Goal: Information Seeking & Learning: Learn about a topic

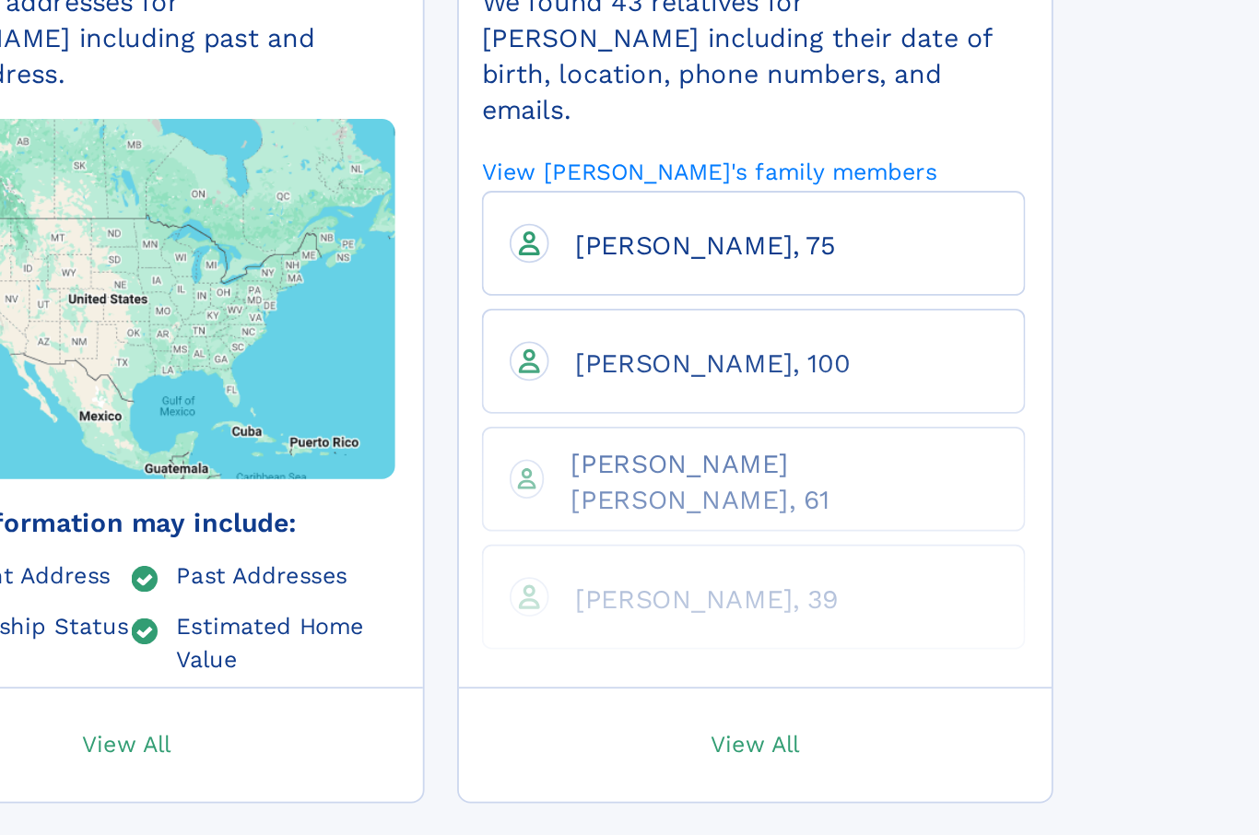
scroll to position [206, 0]
click at [950, 738] on span "View All" at bounding box center [975, 746] width 50 height 17
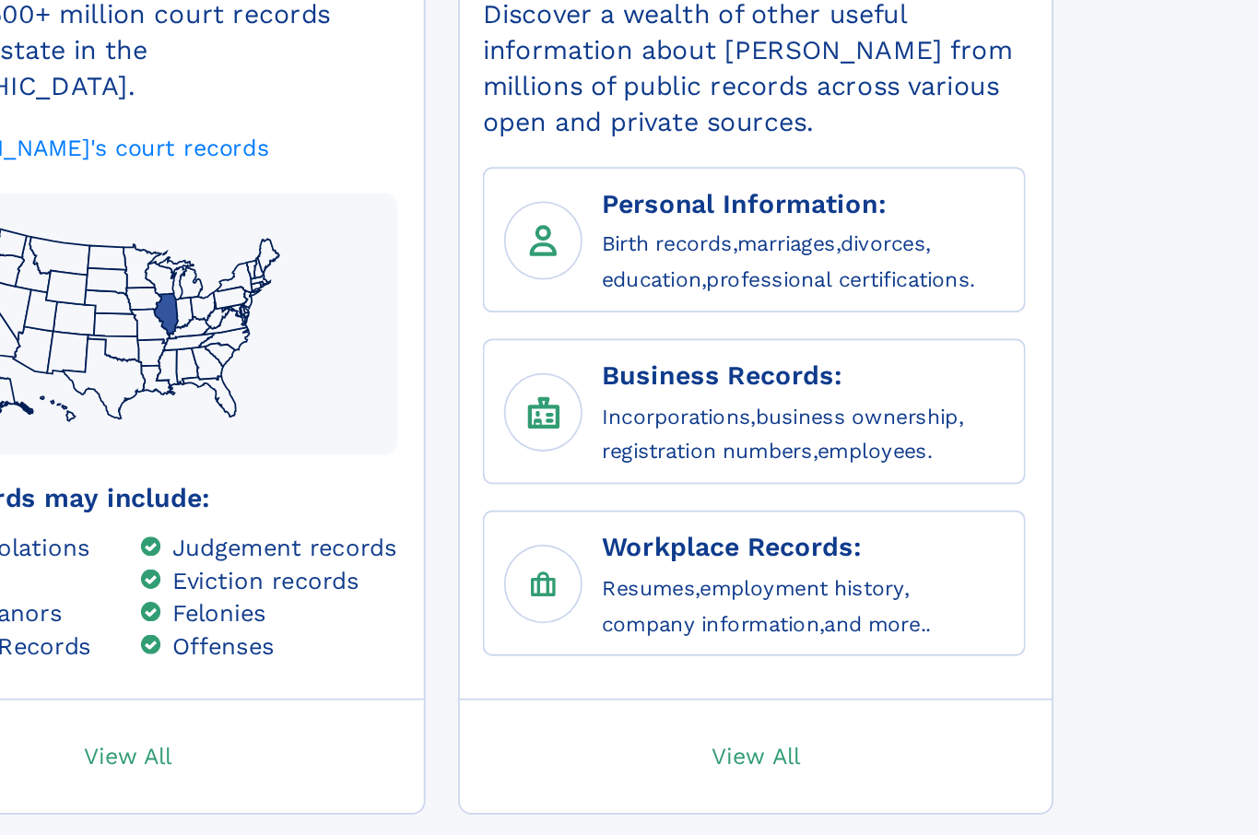
scroll to position [758, 0]
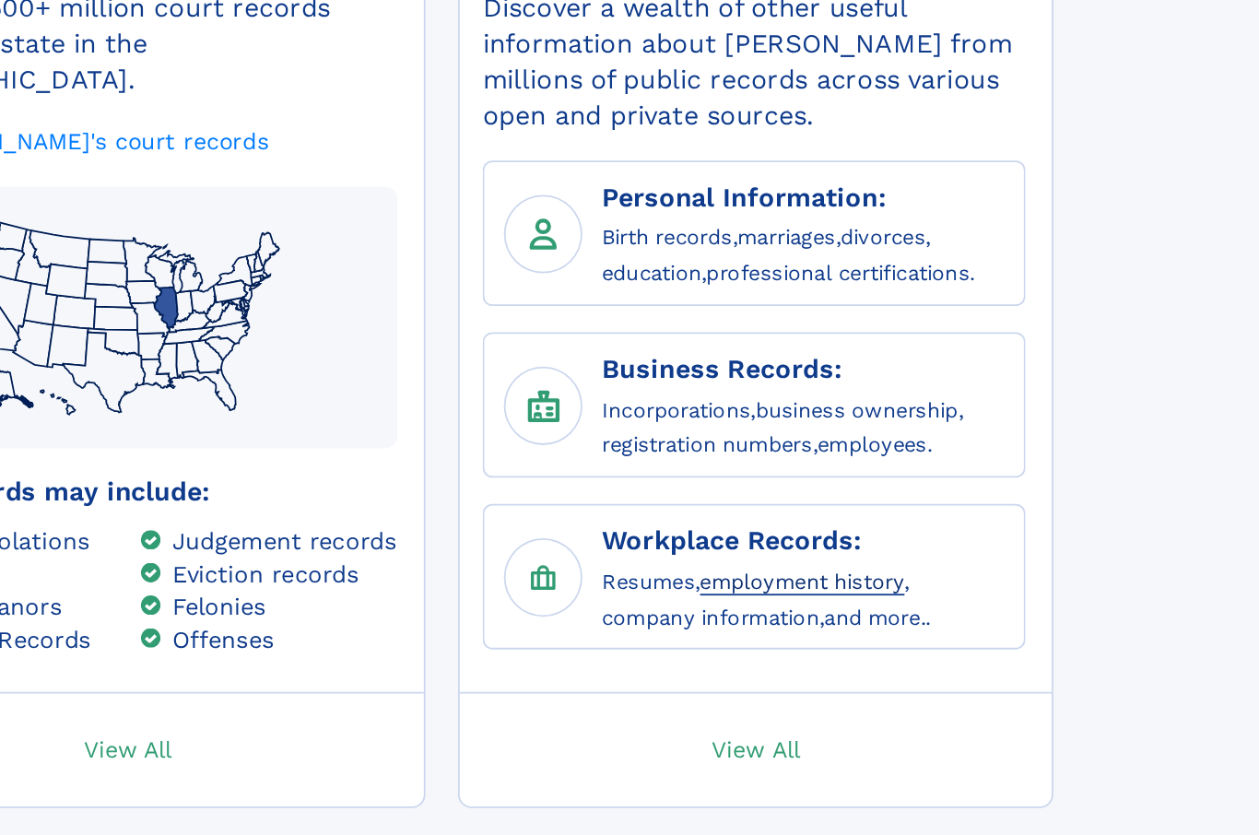
click at [944, 647] on link "employment history" at bounding box center [1001, 656] width 115 height 18
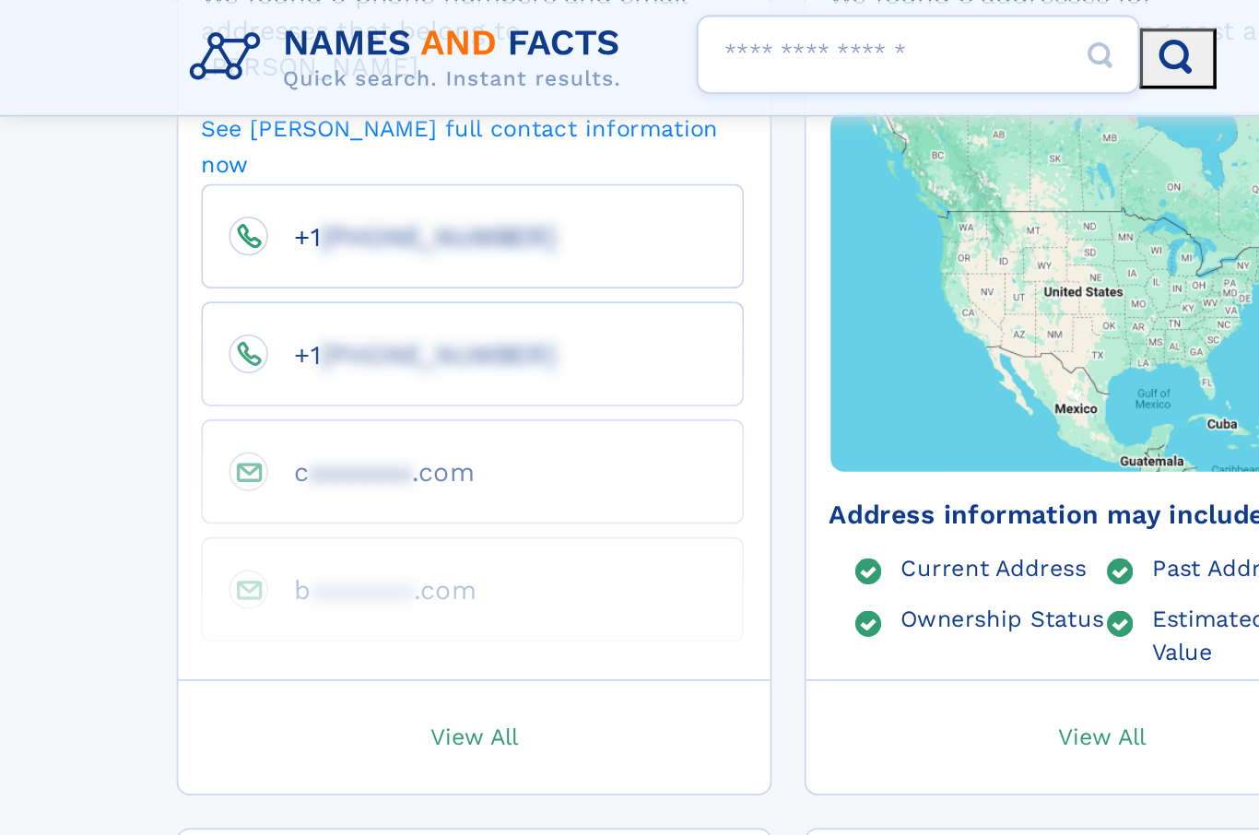
scroll to position [537, 0]
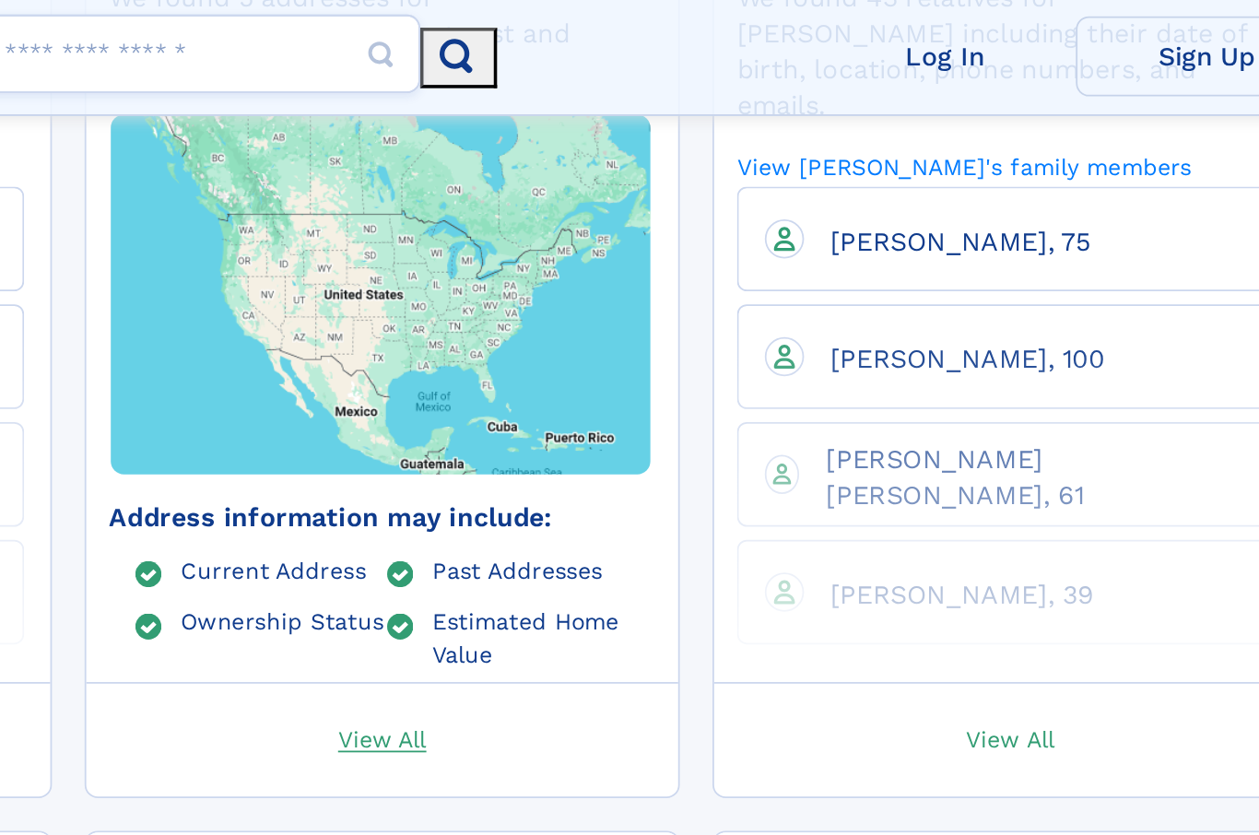
click at [596, 407] on span "View All" at bounding box center [621, 415] width 50 height 17
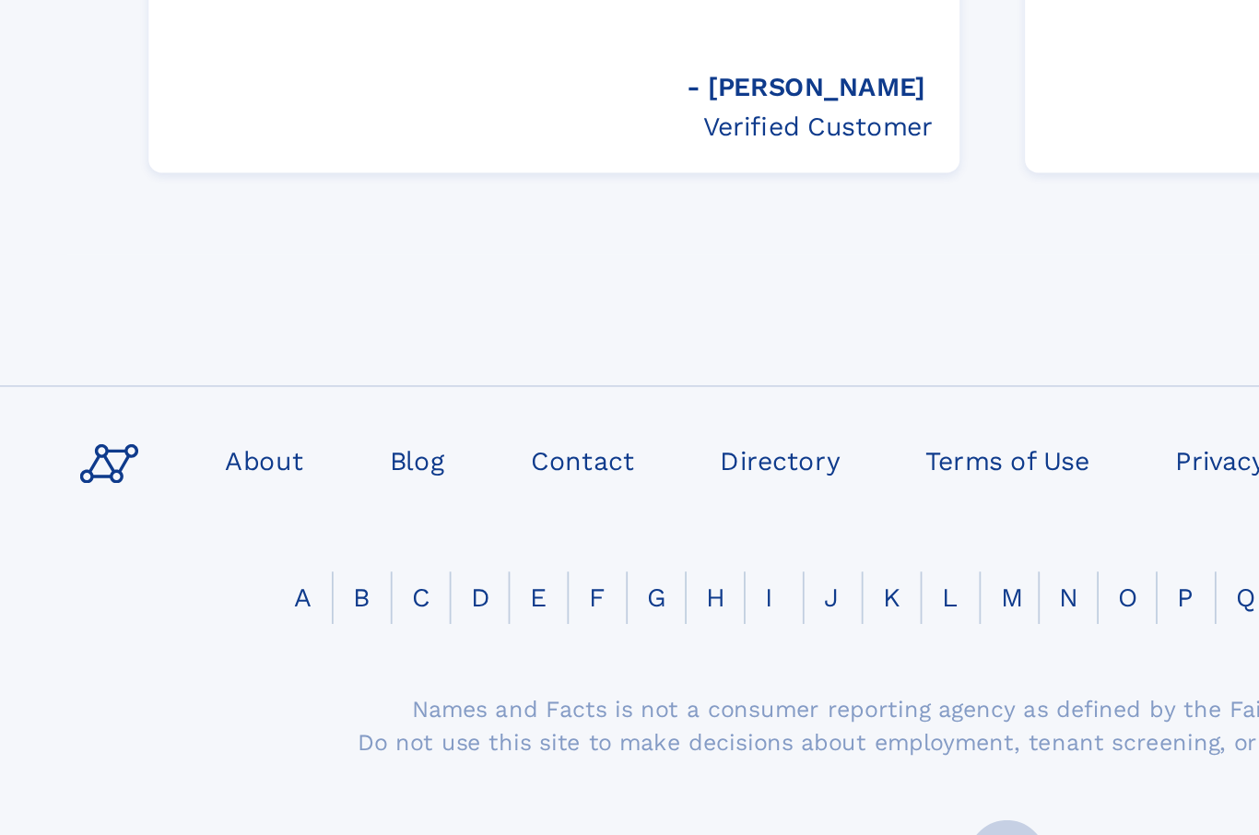
scroll to position [2808, 0]
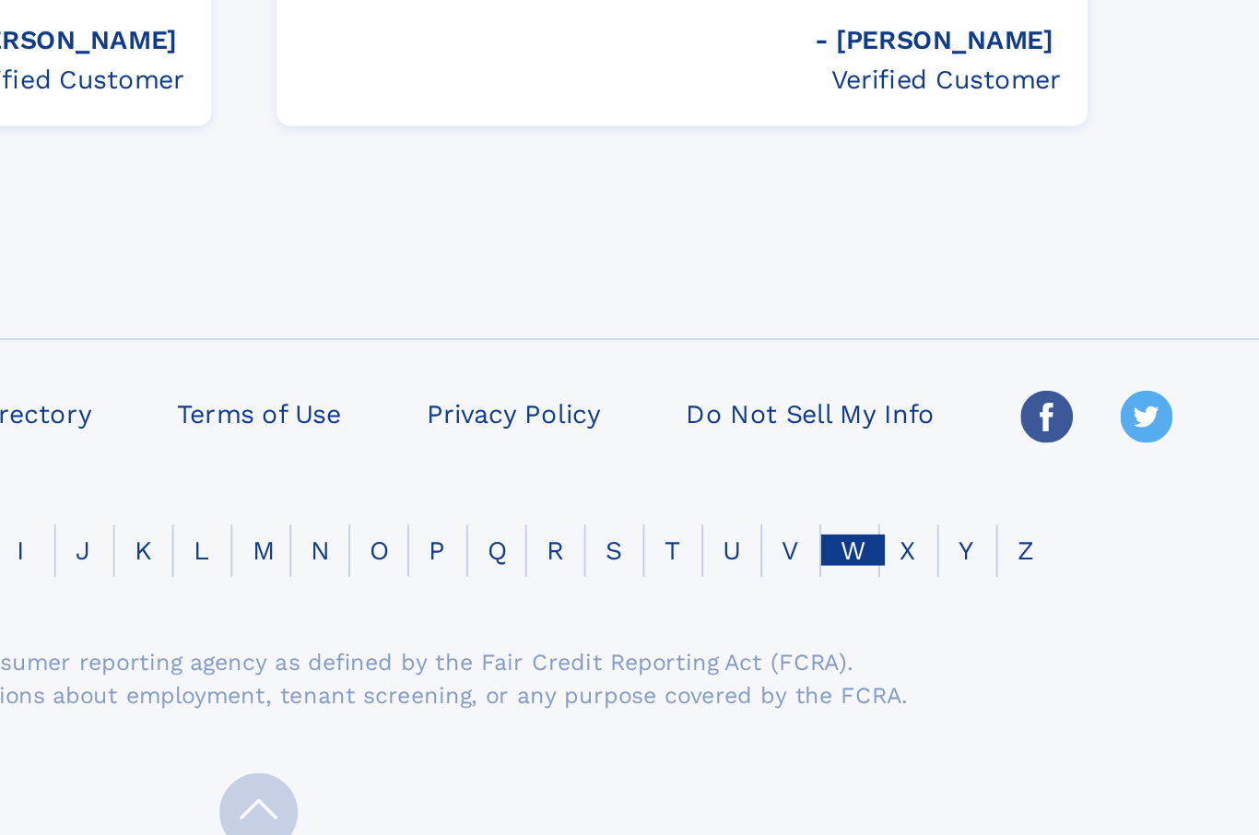
click at [946, 630] on link "W" at bounding box center [964, 639] width 36 height 18
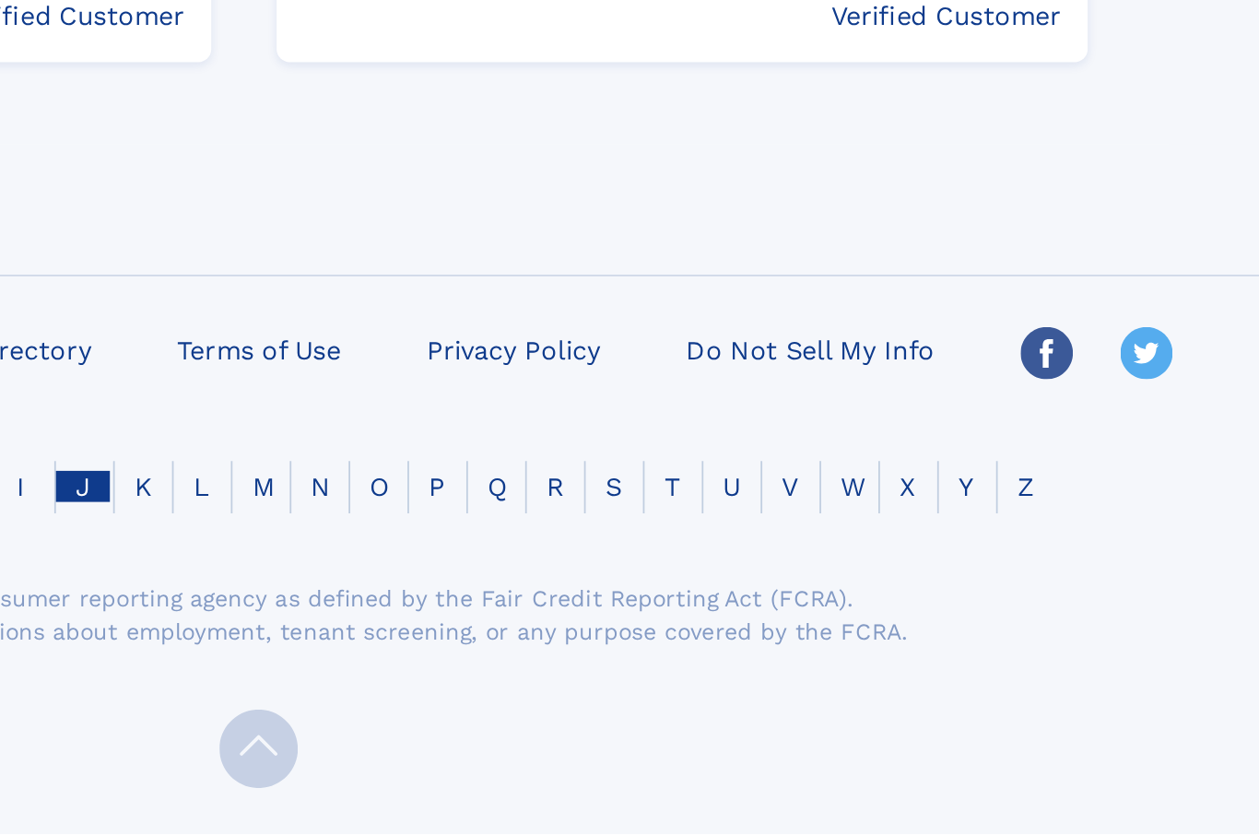
click at [515, 630] on link "J" at bounding box center [530, 639] width 30 height 18
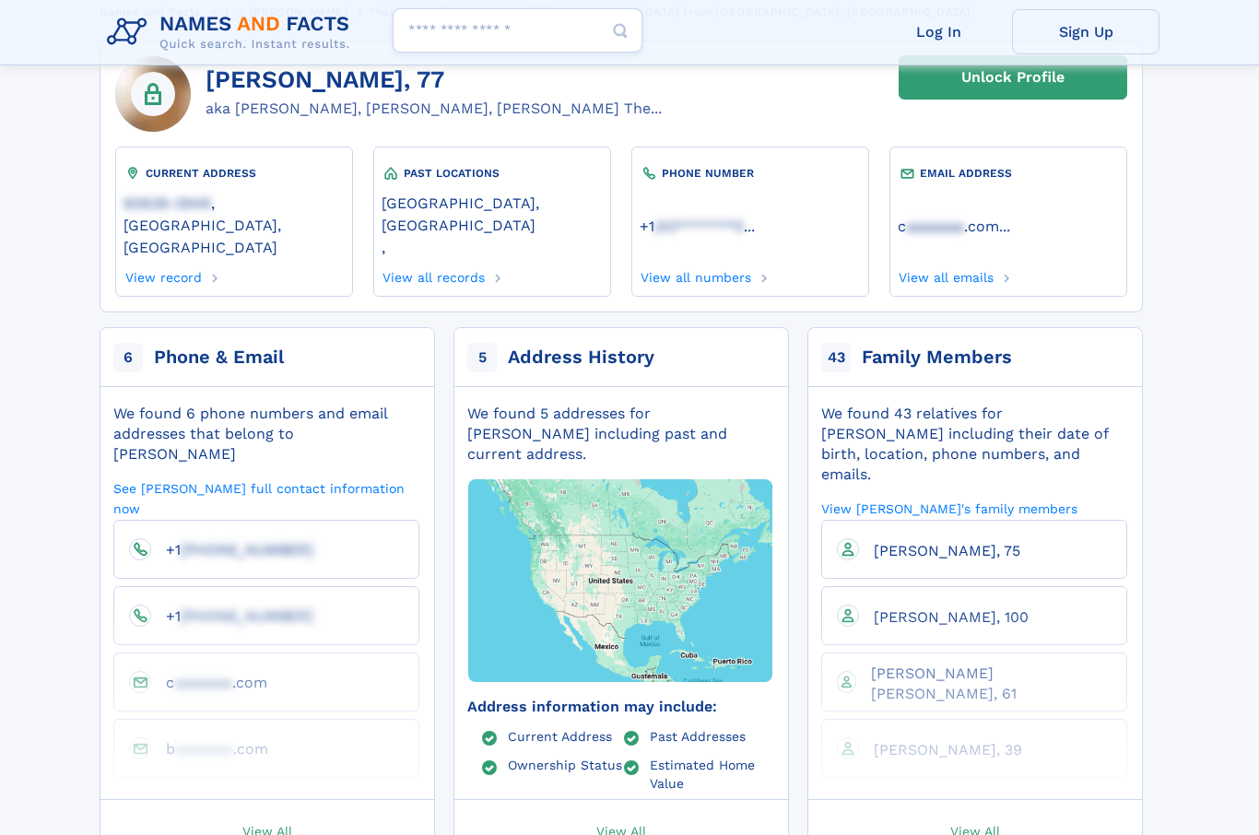
scroll to position [0, 0]
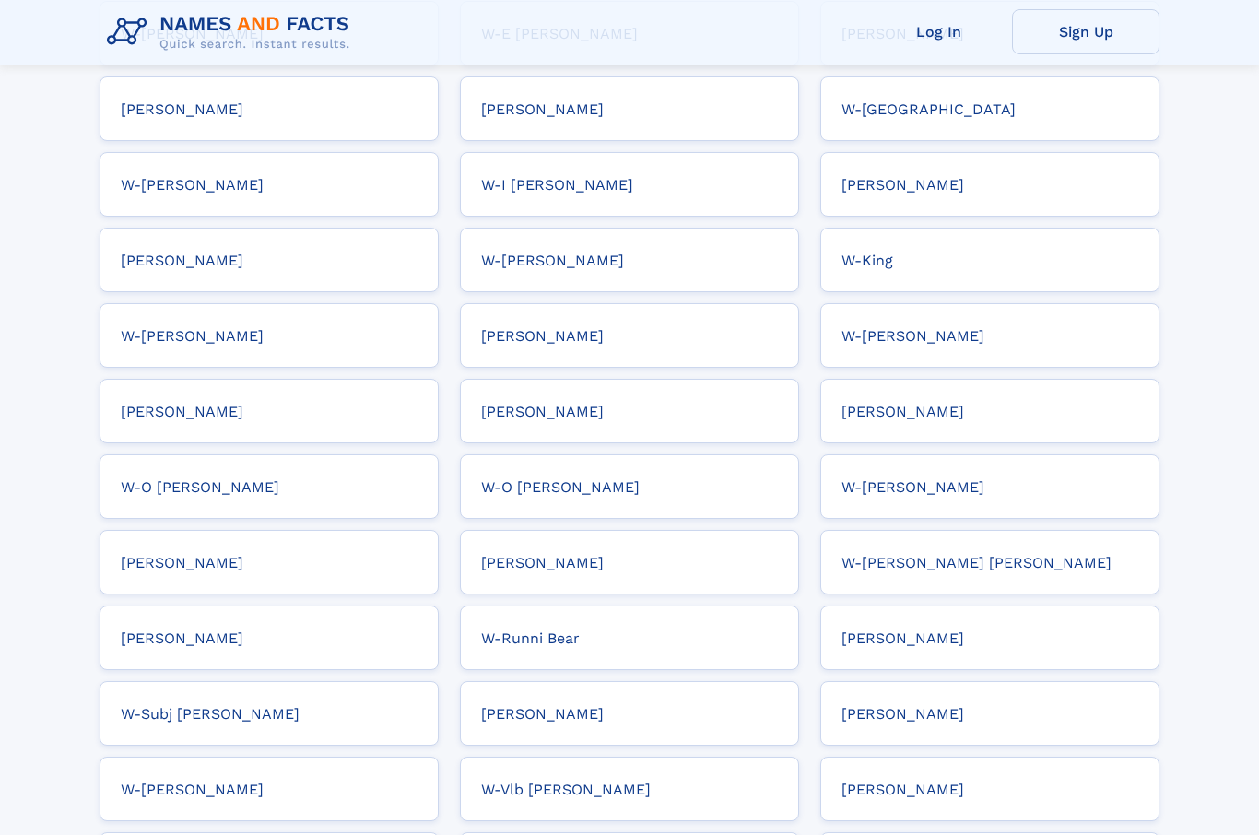
scroll to position [397, 0]
